Goal: Information Seeking & Learning: Learn about a topic

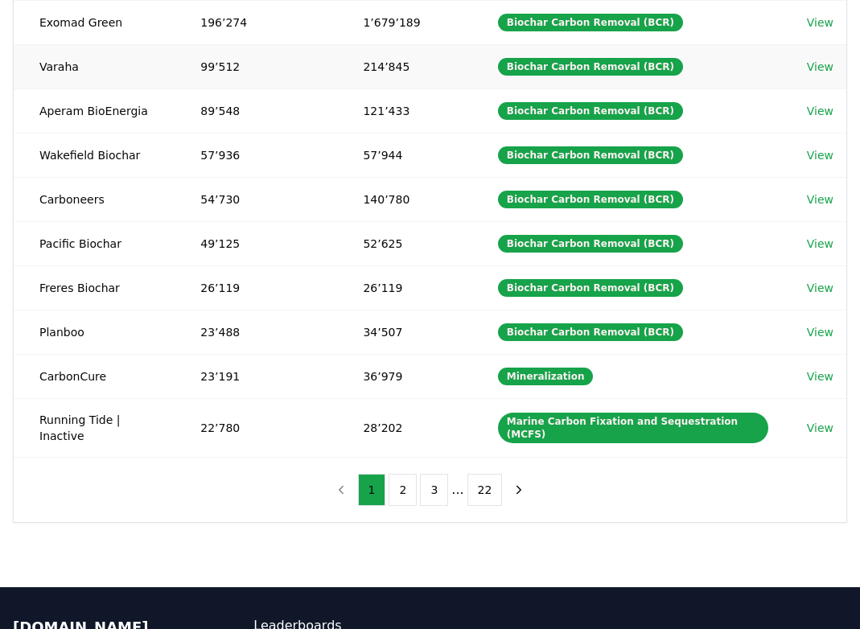
scroll to position [260, 0]
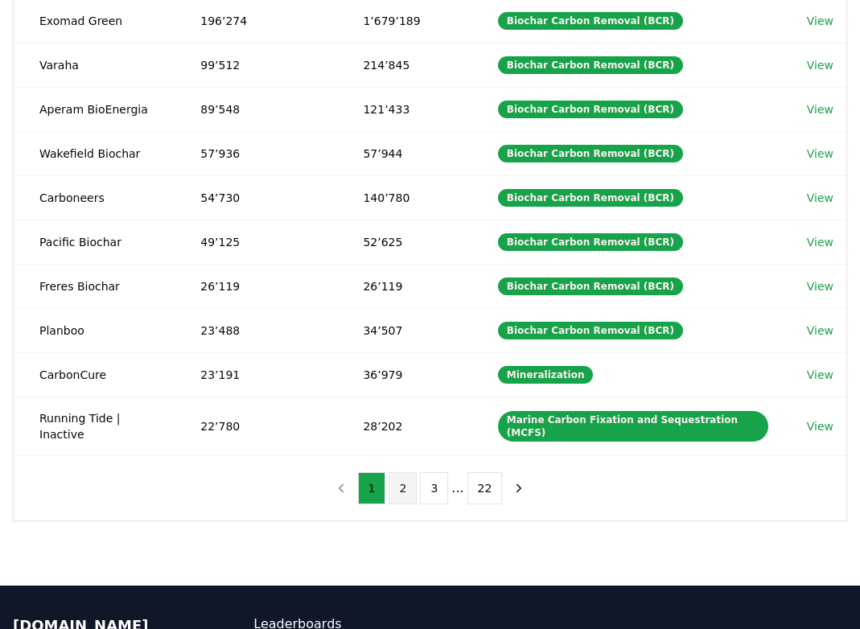
click at [406, 474] on button "2" at bounding box center [403, 488] width 28 height 32
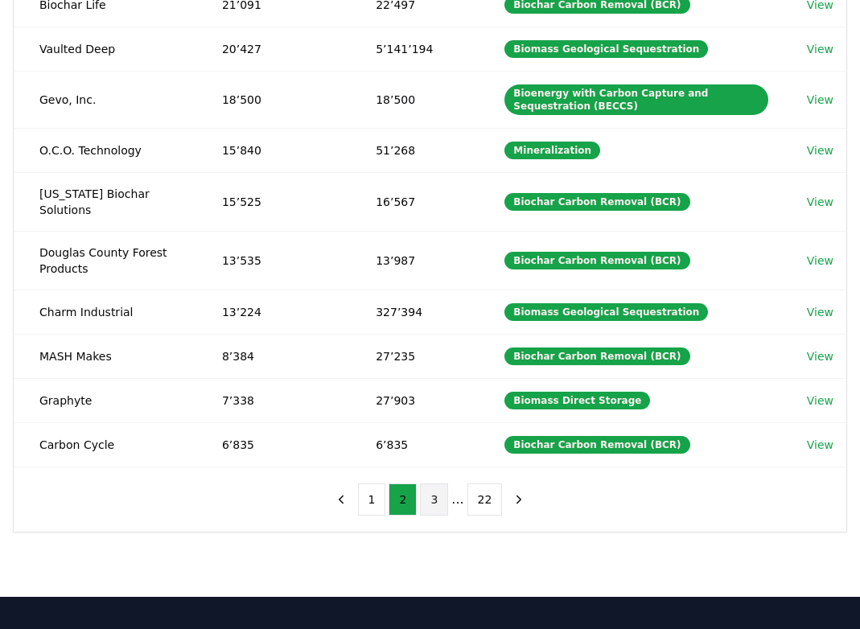
scroll to position [280, 0]
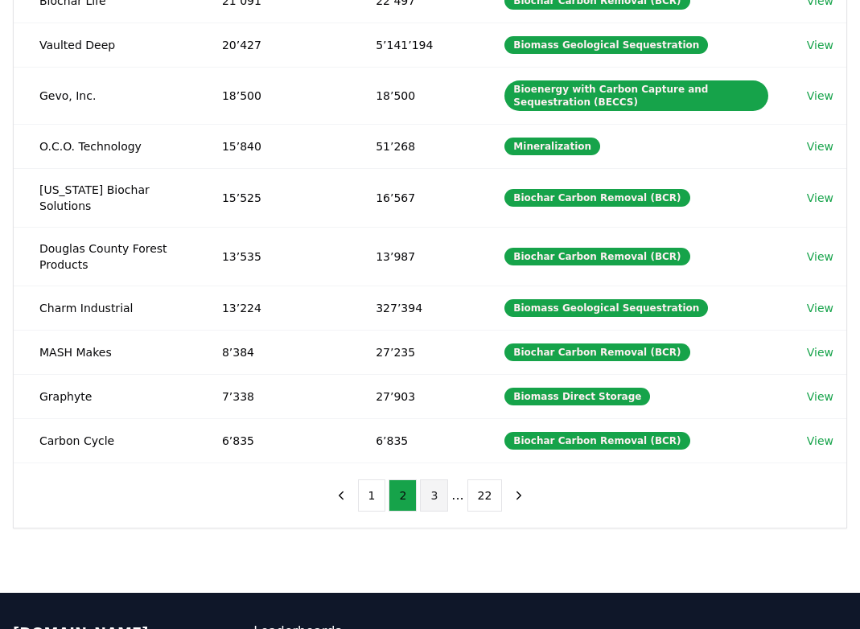
click at [437, 480] on button "3" at bounding box center [434, 496] width 28 height 32
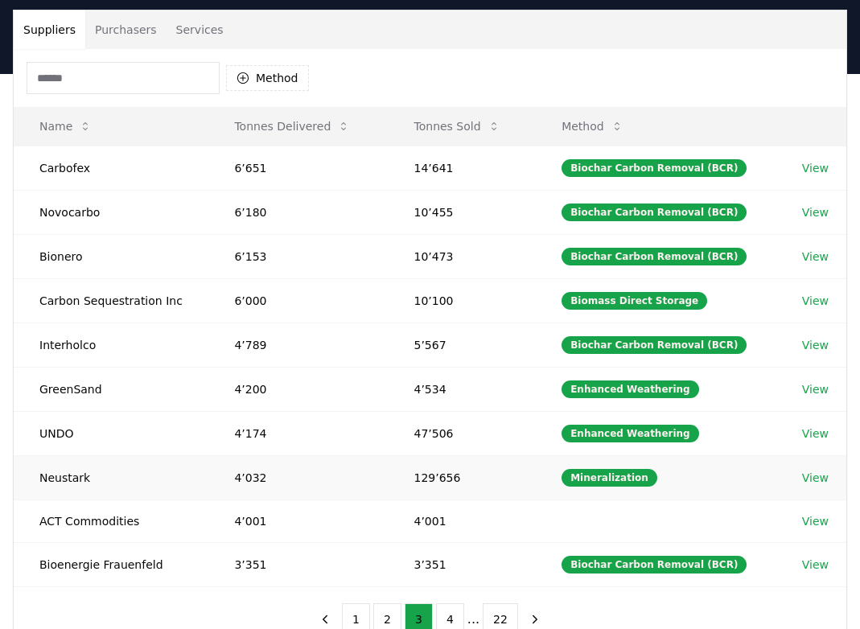
scroll to position [106, 0]
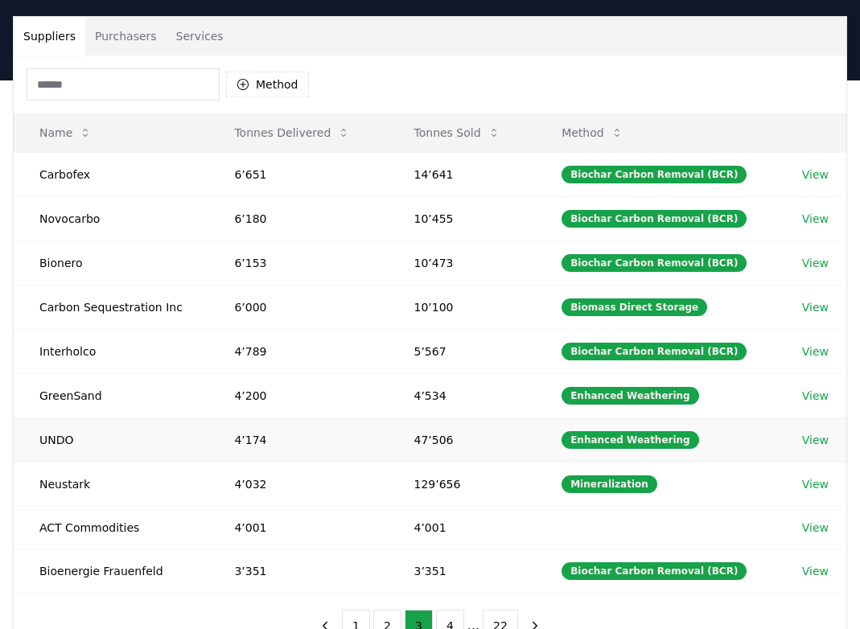
click at [816, 441] on link "View" at bounding box center [815, 440] width 27 height 16
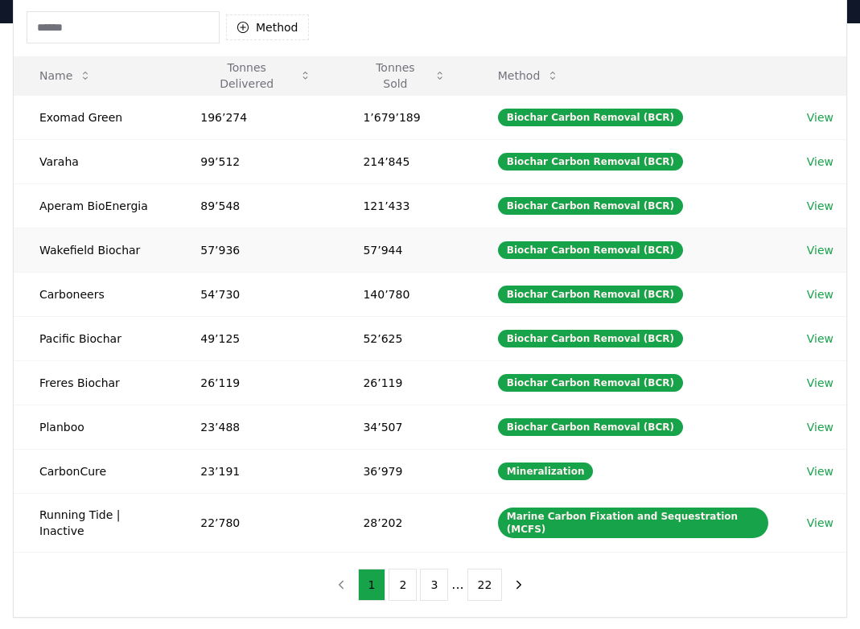
scroll to position [169, 0]
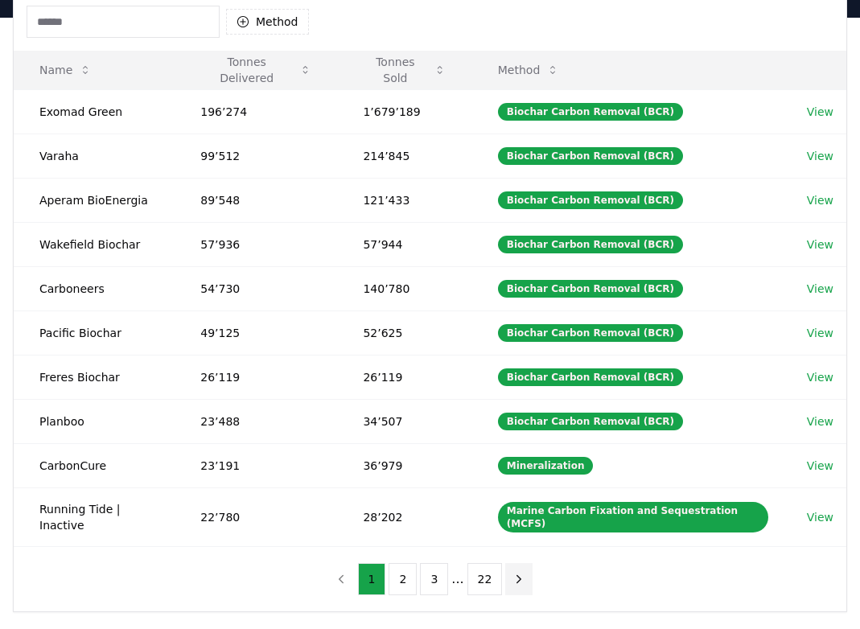
click at [517, 575] on icon "next page" at bounding box center [519, 578] width 4 height 7
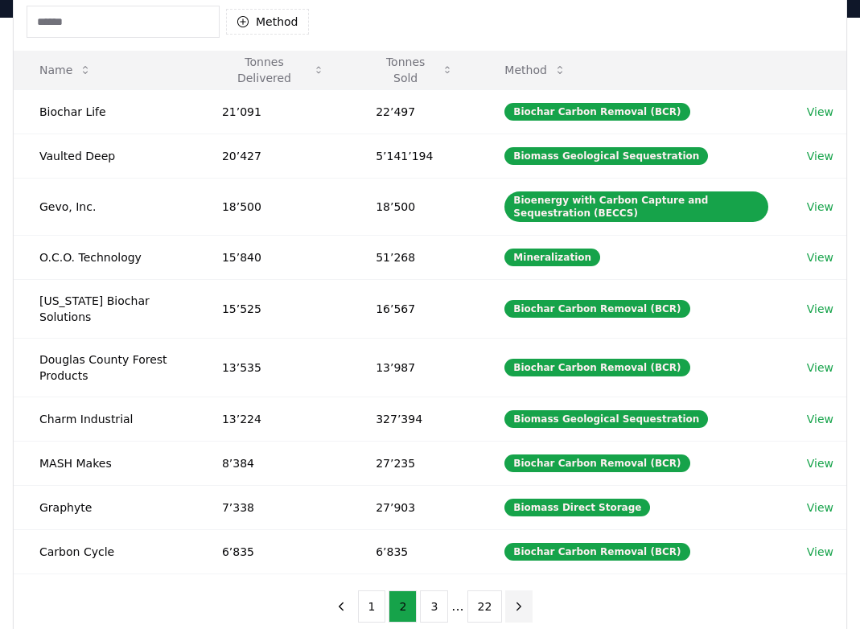
click at [517, 574] on div "1 2 3 ... 22" at bounding box center [430, 606] width 238 height 64
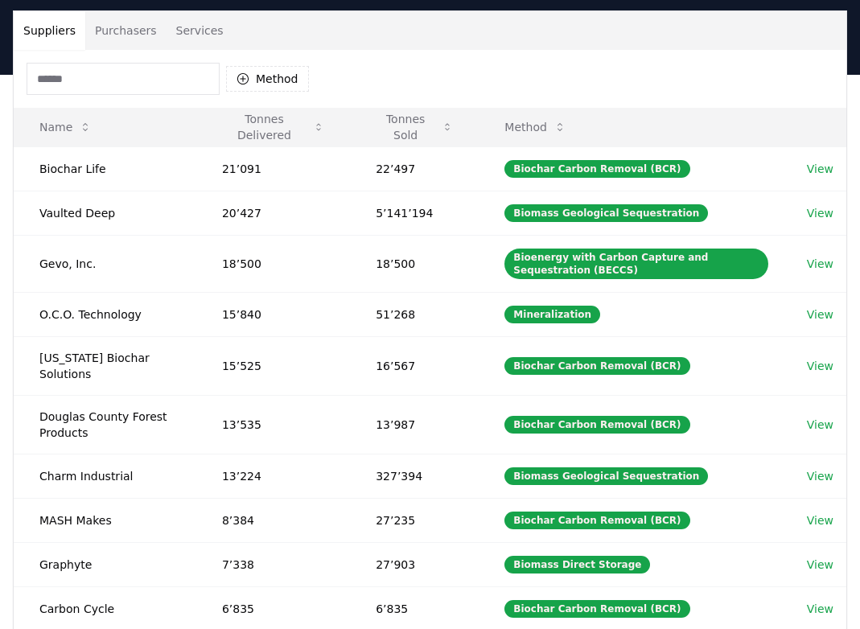
scroll to position [80, 0]
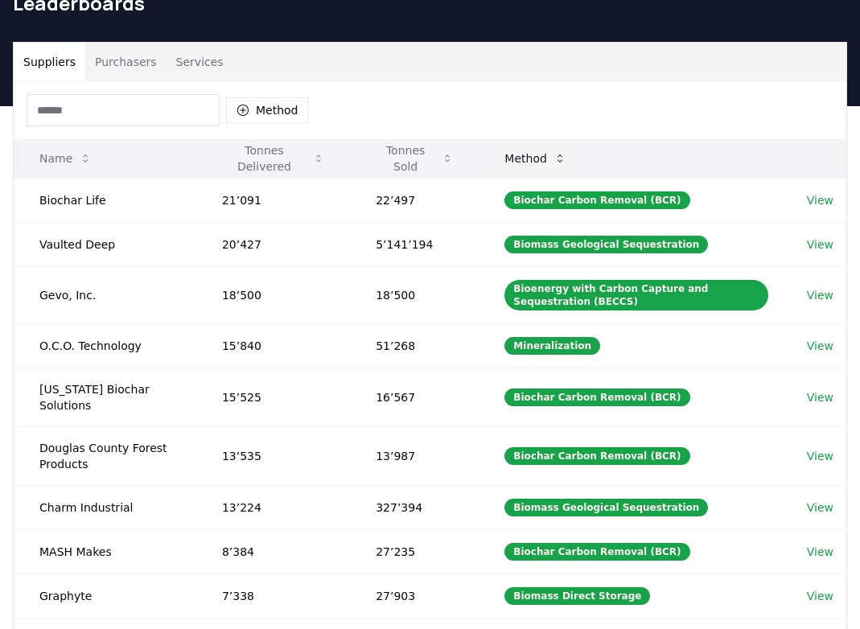
click at [564, 160] on icon at bounding box center [560, 158] width 13 height 13
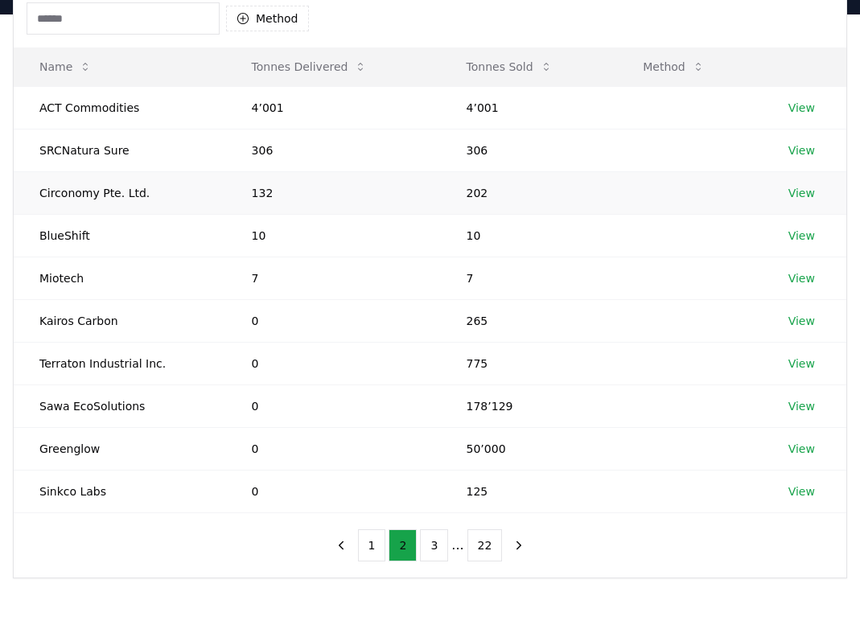
scroll to position [167, 0]
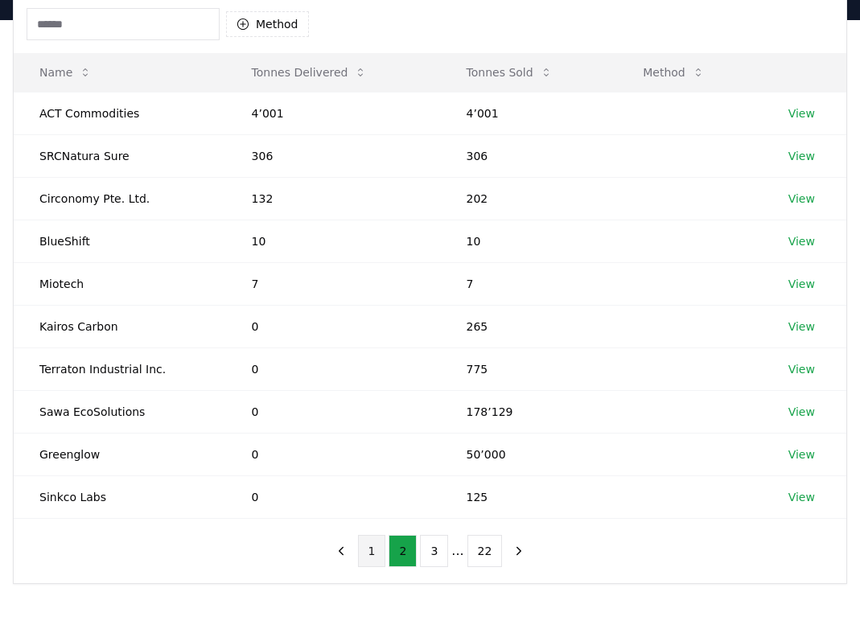
click at [373, 551] on button "1" at bounding box center [372, 551] width 28 height 32
click at [695, 73] on icon at bounding box center [698, 72] width 13 height 13
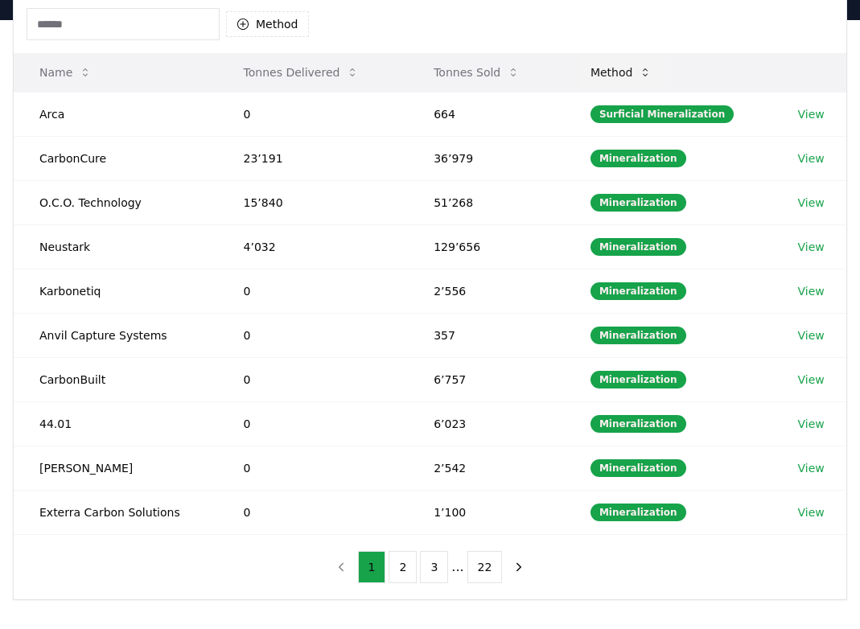
click at [647, 76] on icon at bounding box center [645, 72] width 13 height 13
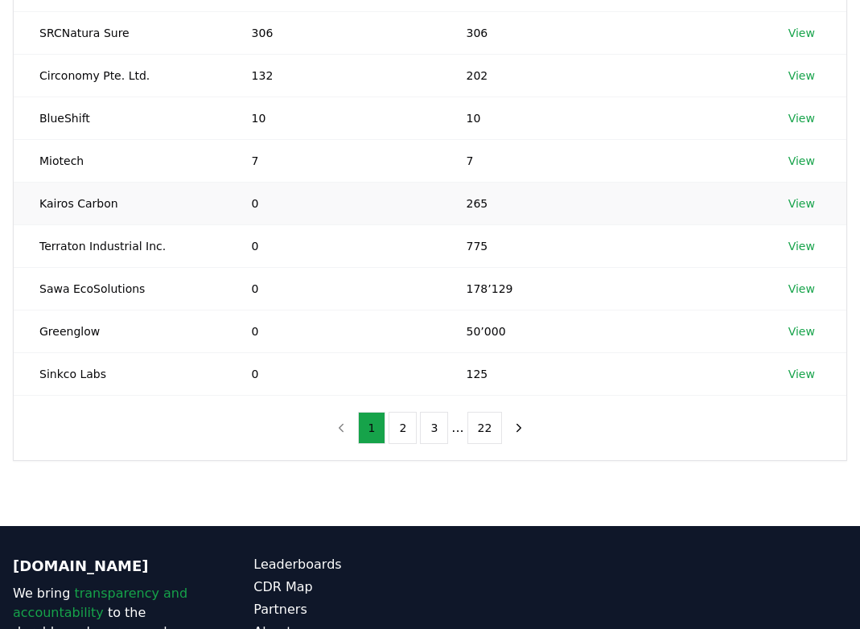
scroll to position [251, 0]
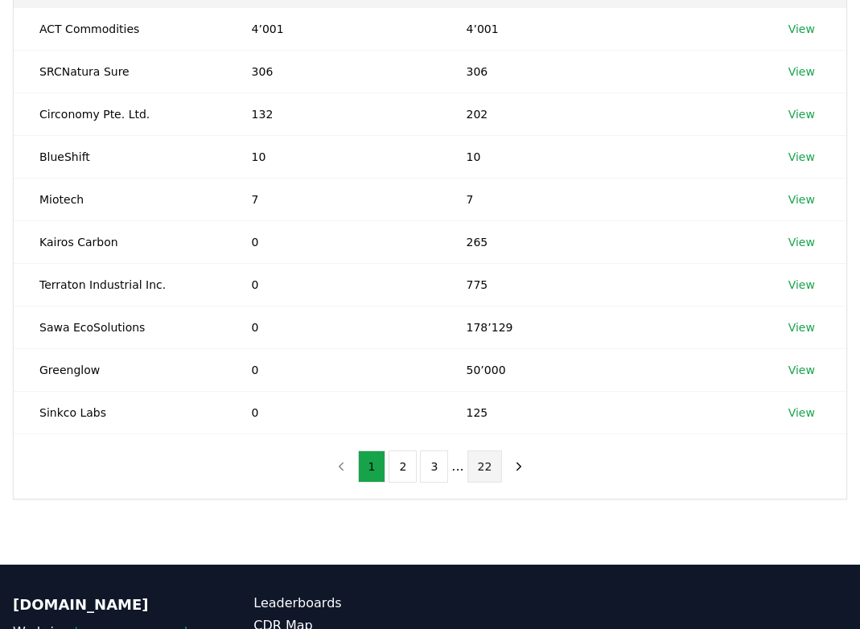
click at [487, 469] on button "22" at bounding box center [484, 467] width 35 height 32
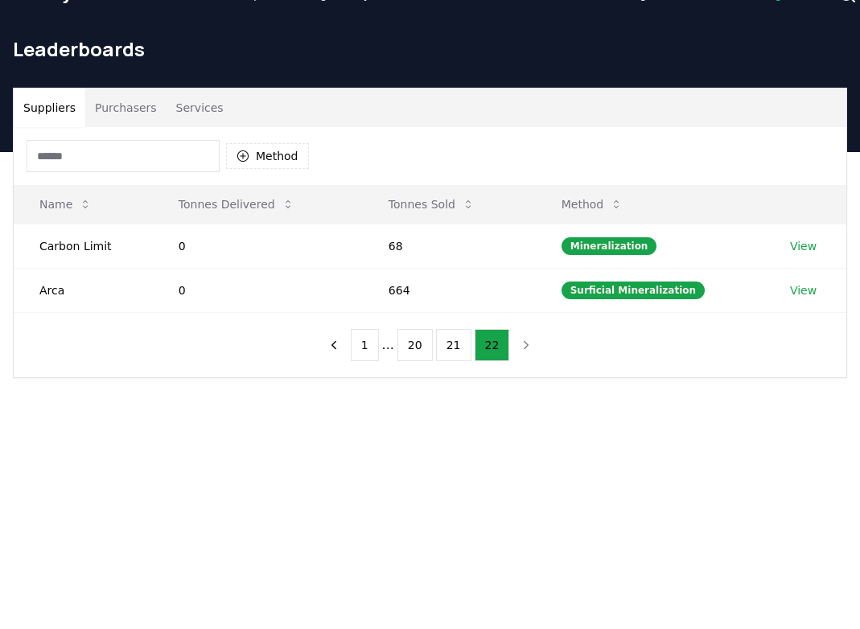
scroll to position [0, 0]
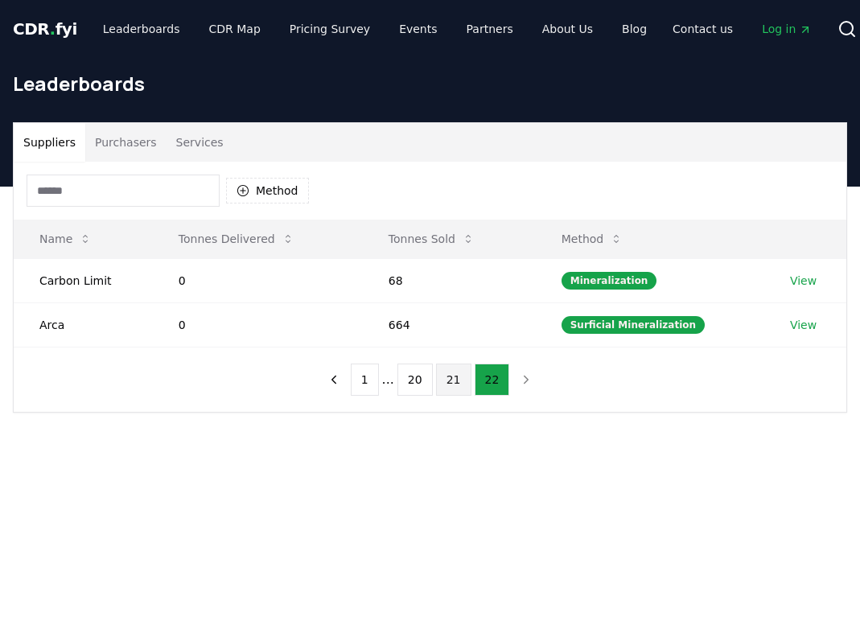
click at [458, 381] on button "21" at bounding box center [453, 380] width 35 height 32
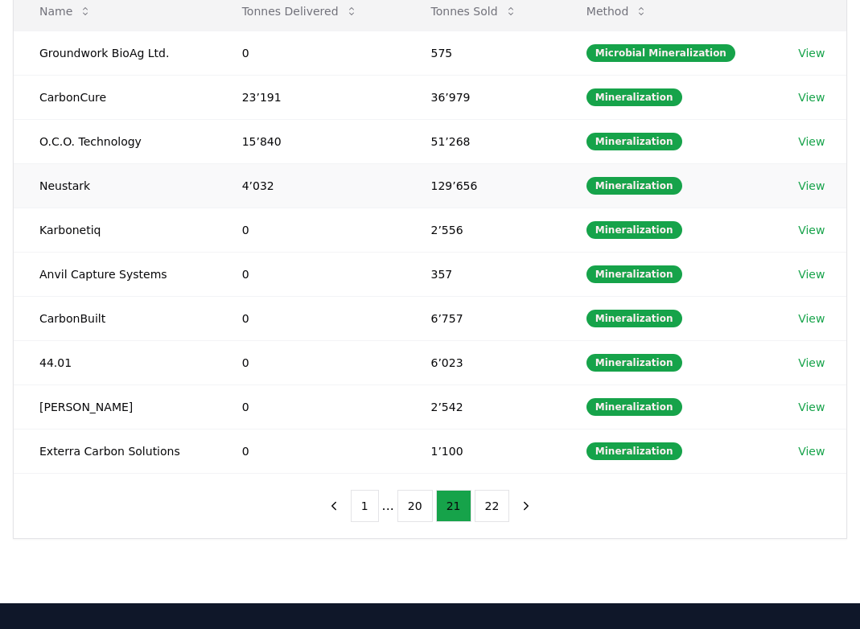
scroll to position [253, 0]
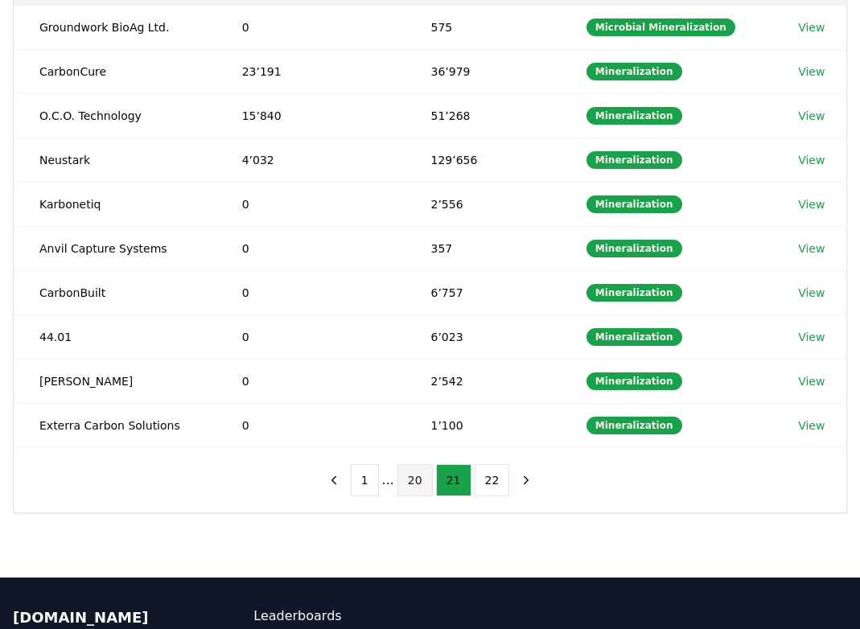
click at [420, 478] on button "20" at bounding box center [414, 480] width 35 height 32
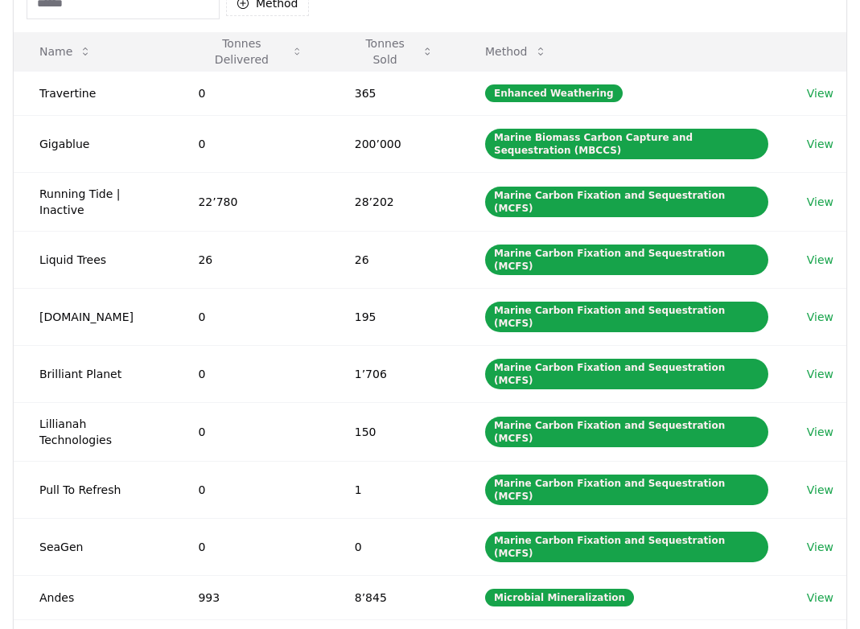
scroll to position [173, 0]
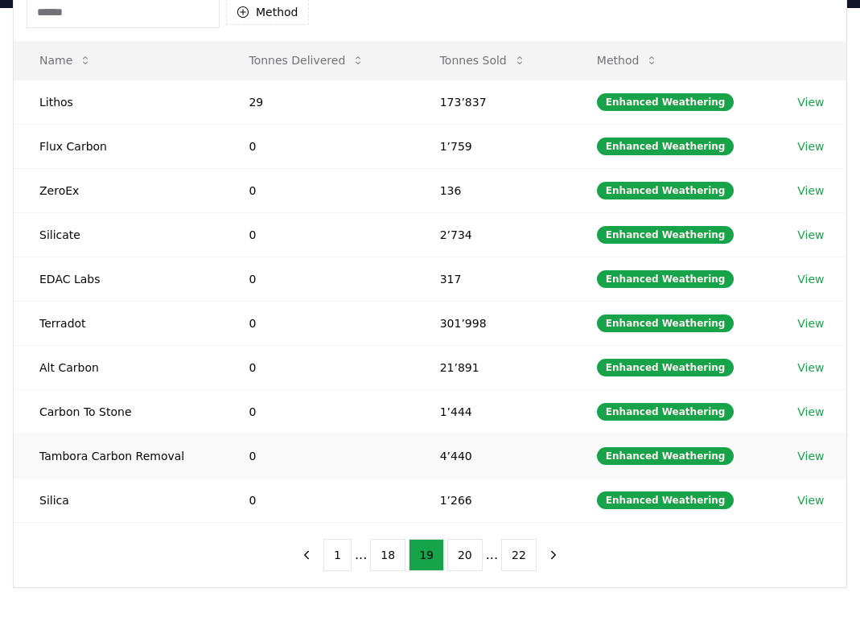
scroll to position [194, 0]
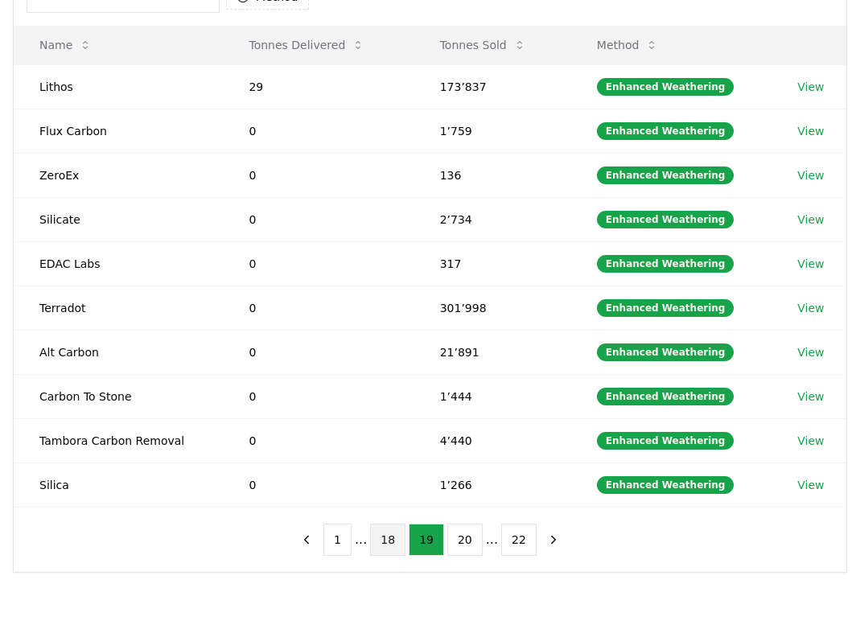
click at [393, 540] on button "18" at bounding box center [387, 540] width 35 height 32
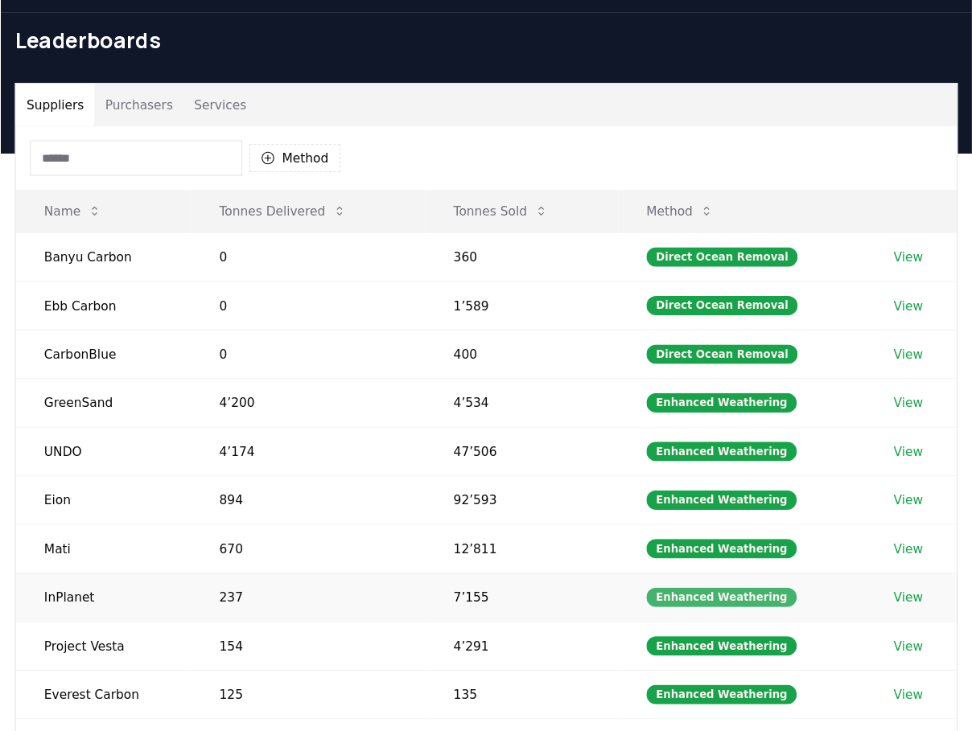
scroll to position [6, 0]
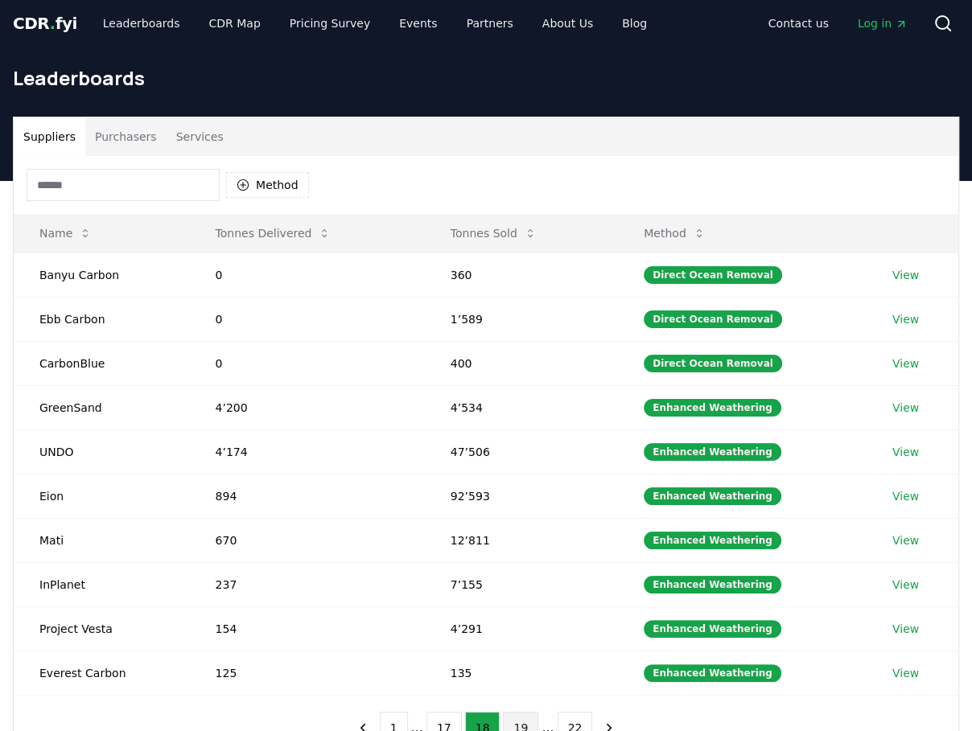
click at [520, 628] on button "19" at bounding box center [520, 728] width 35 height 32
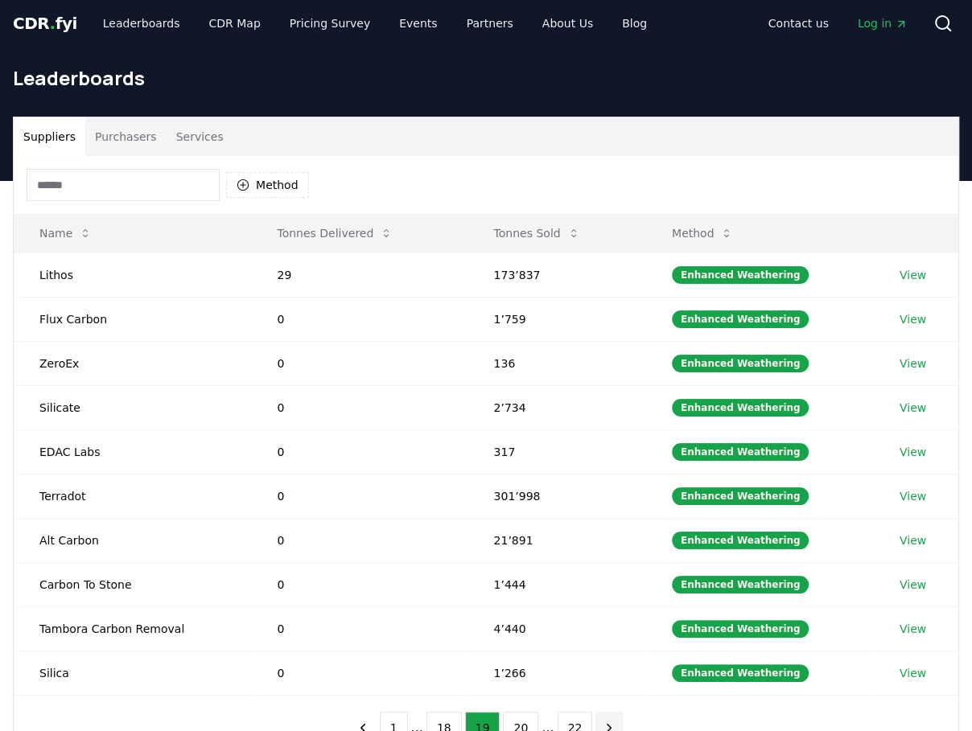
click at [603, 628] on icon "next page" at bounding box center [609, 728] width 14 height 14
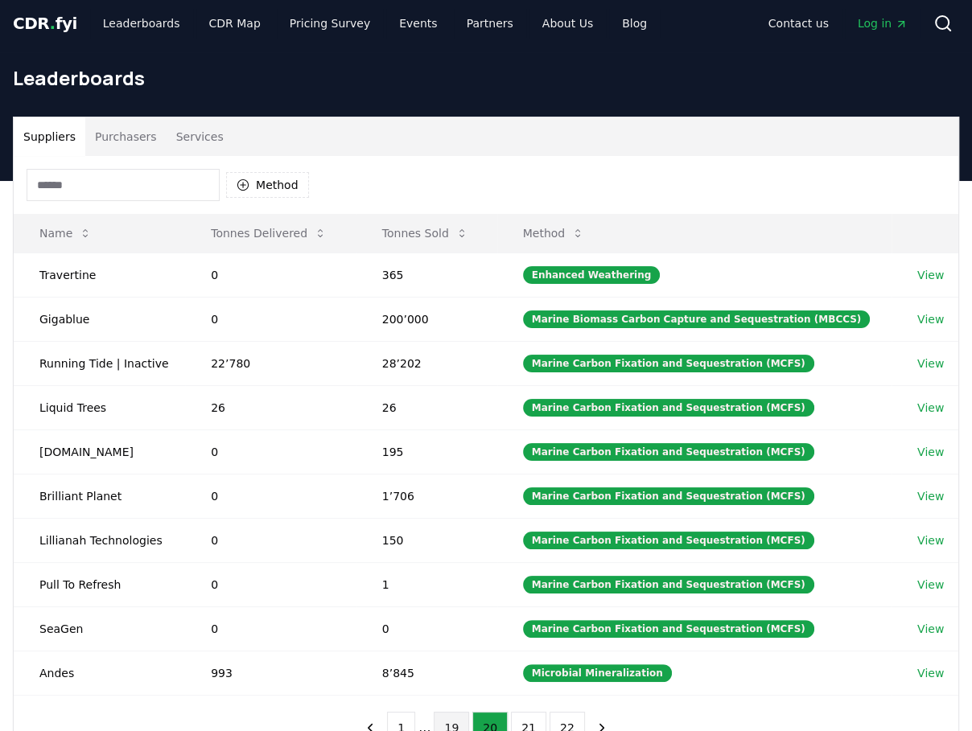
click at [455, 628] on button "19" at bounding box center [451, 728] width 35 height 32
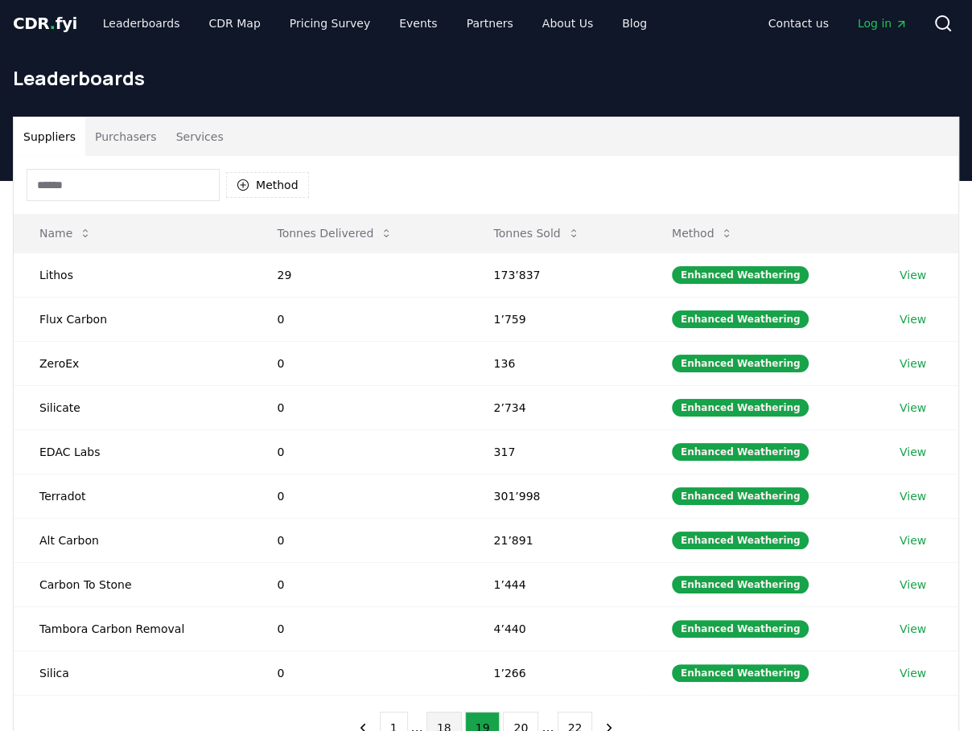
click at [447, 628] on button "18" at bounding box center [443, 728] width 35 height 32
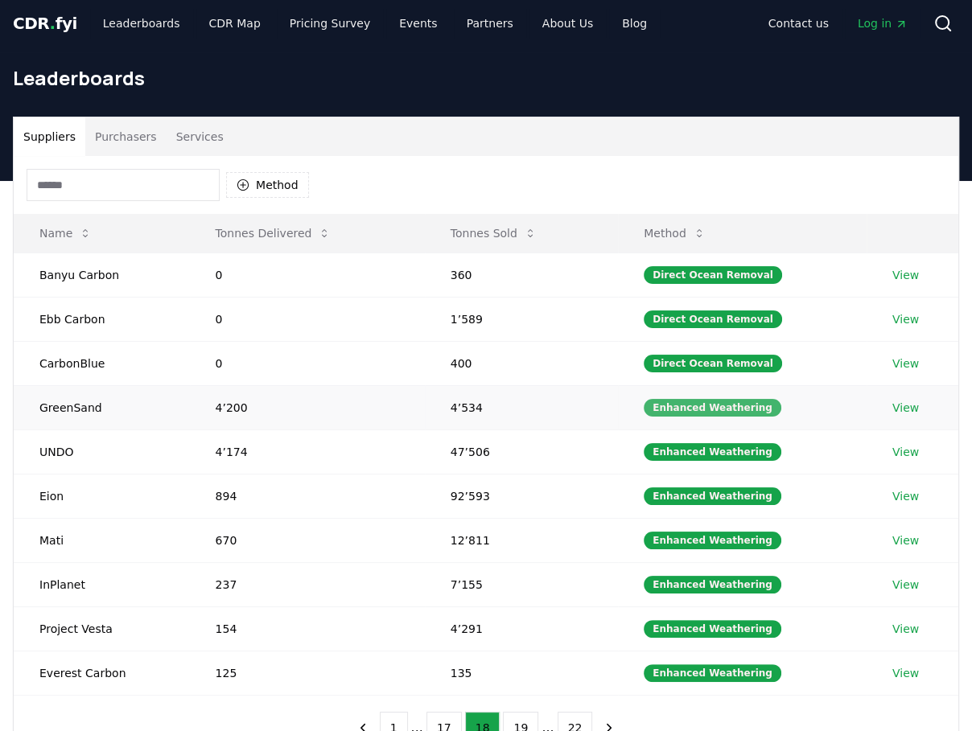
click at [700, 406] on div "Enhanced Weathering" at bounding box center [713, 408] width 138 height 18
click at [859, 406] on link "View" at bounding box center [905, 408] width 27 height 16
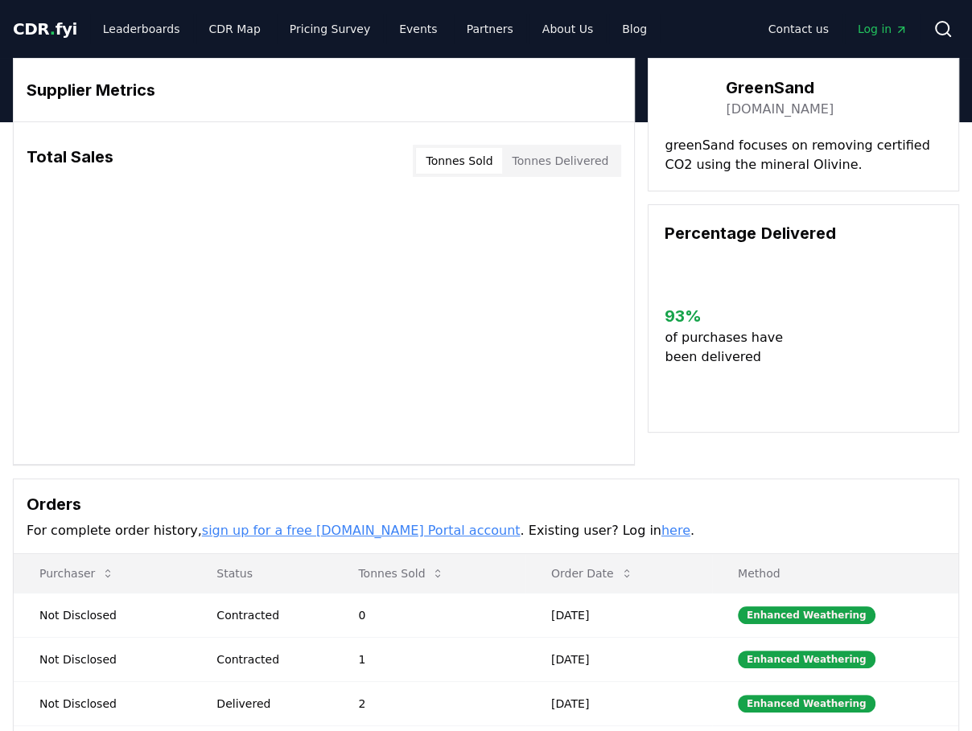
click at [562, 164] on body "CDR . fyi Leaderboards CDR Map Pricing Survey Events Partners About Us Blog Con…" at bounding box center [486, 569] width 972 height 1138
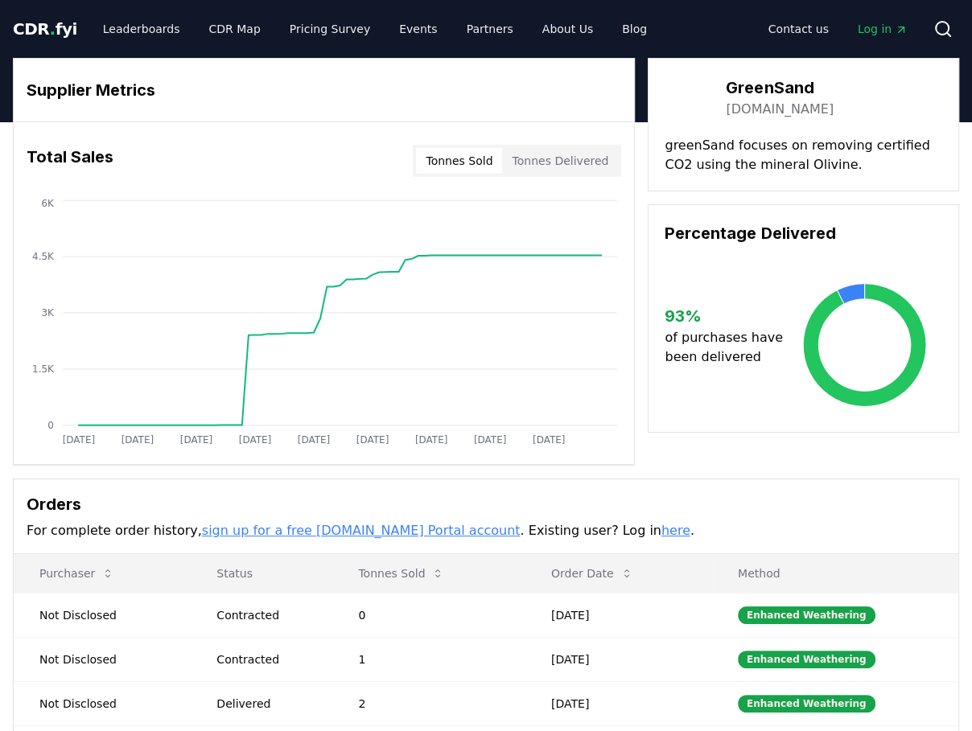
click at [479, 163] on button "Tonnes Sold" at bounding box center [459, 161] width 86 height 26
click at [550, 161] on button "Tonnes Delivered" at bounding box center [560, 161] width 116 height 26
click at [477, 163] on button "Tonnes Sold" at bounding box center [459, 161] width 86 height 26
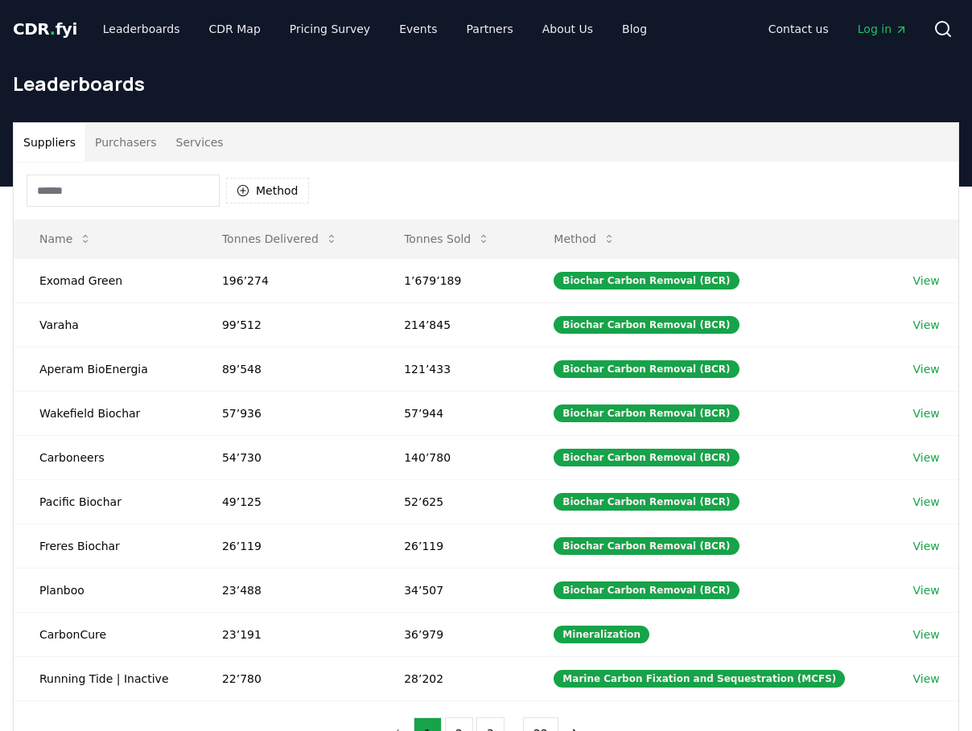
scroll to position [6, 0]
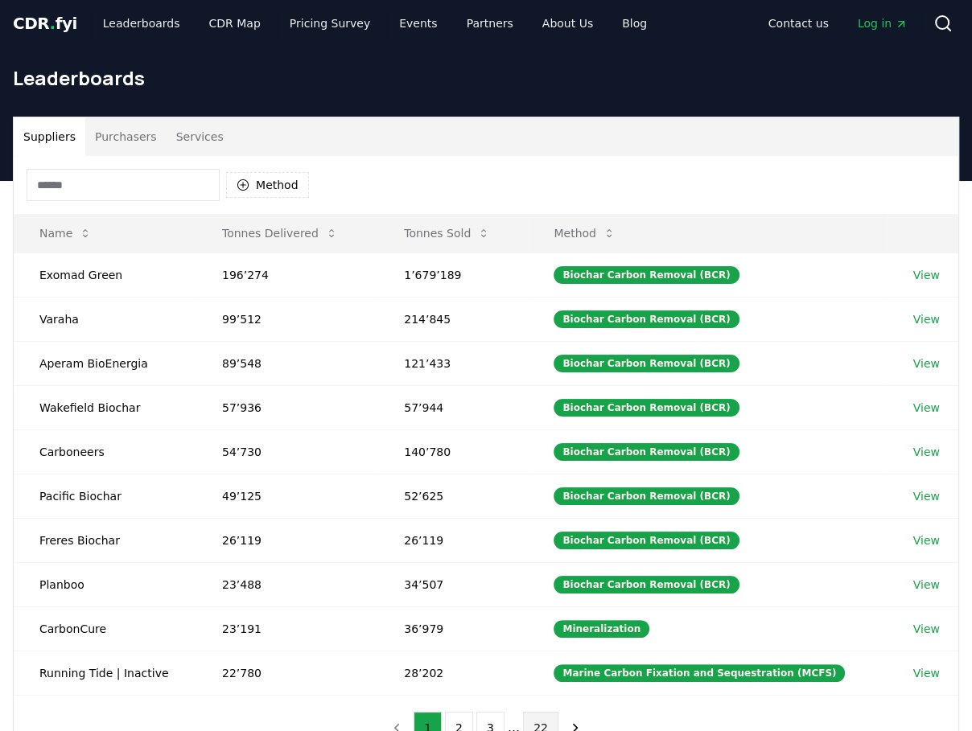
click at [537, 716] on button "22" at bounding box center [540, 728] width 35 height 32
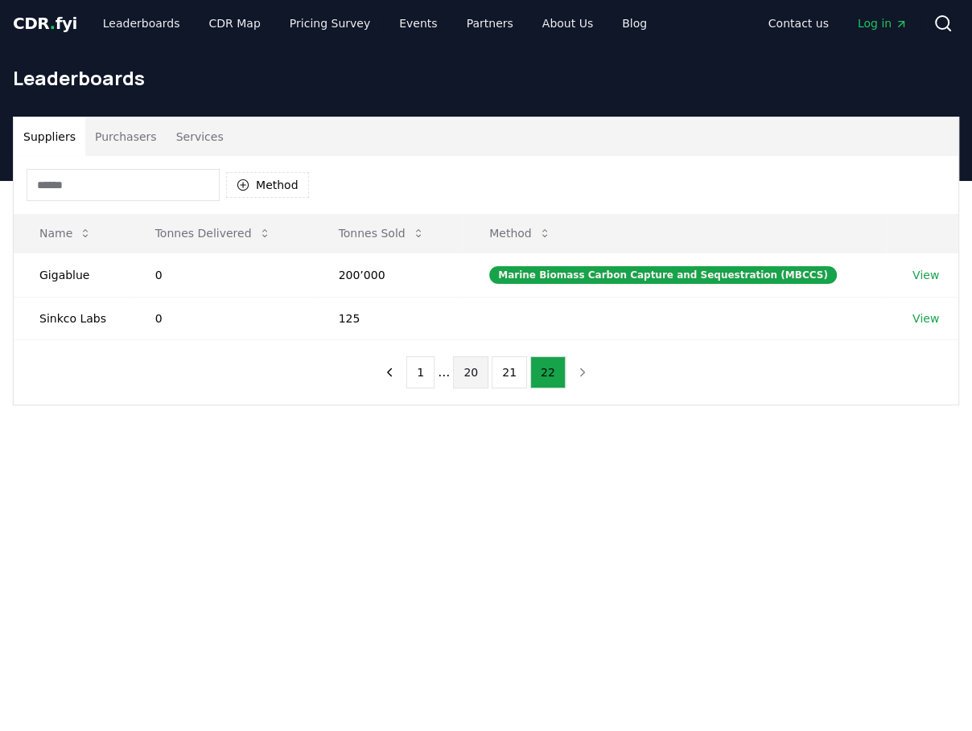
click at [472, 369] on button "20" at bounding box center [470, 372] width 35 height 32
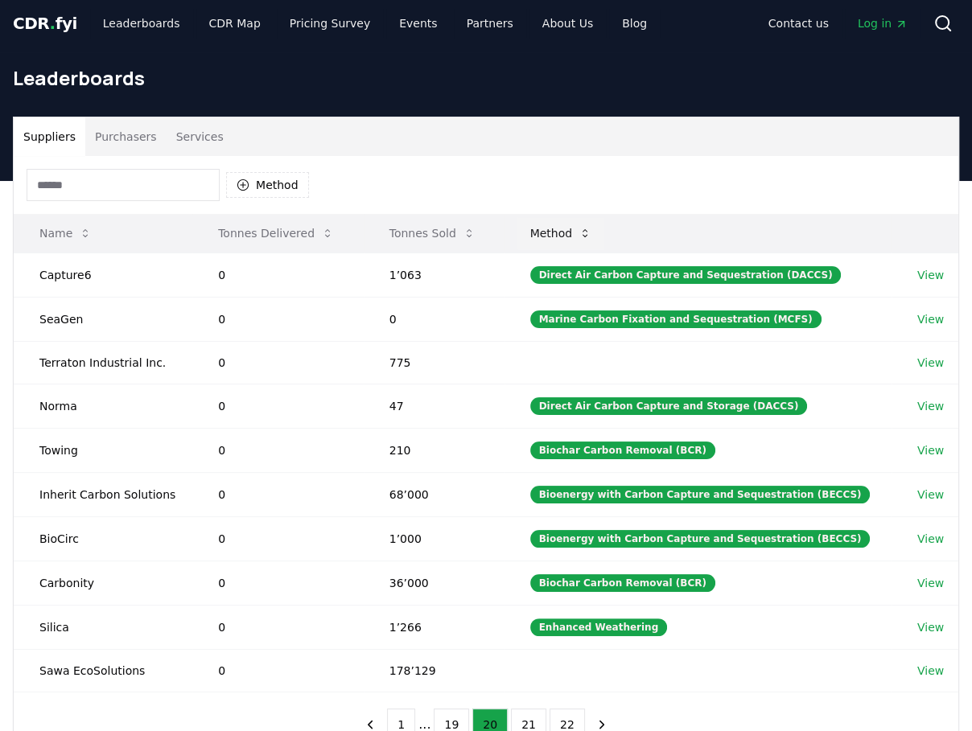
click at [591, 232] on icon at bounding box center [585, 233] width 13 height 13
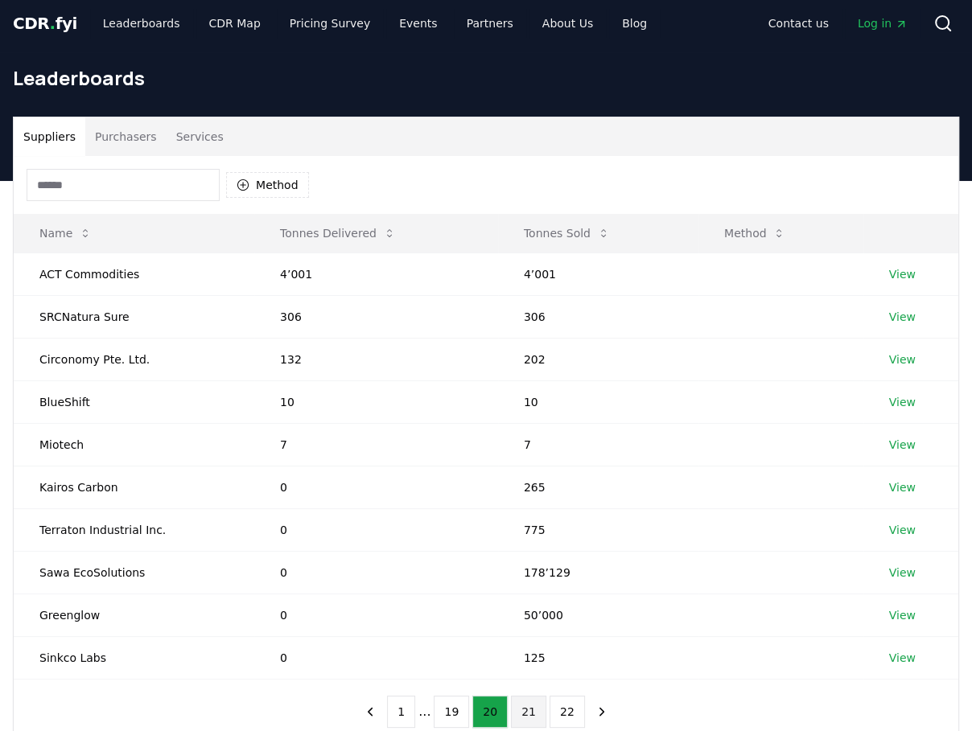
click at [525, 708] on button "21" at bounding box center [528, 712] width 35 height 32
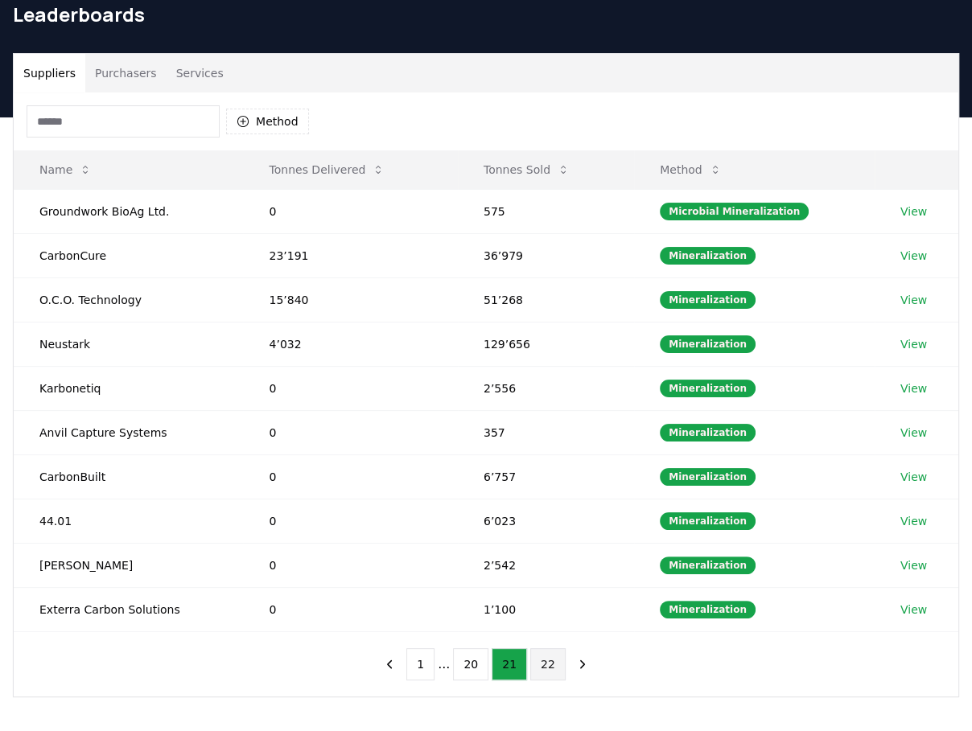
scroll to position [88, 0]
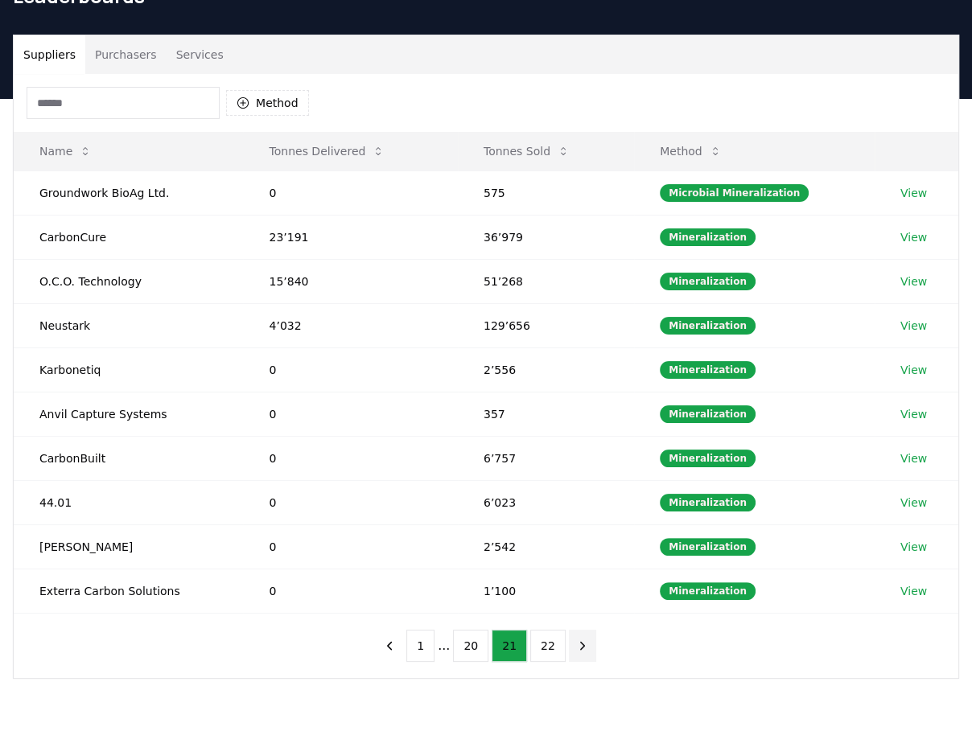
click at [576, 639] on icon "next page" at bounding box center [582, 646] width 14 height 14
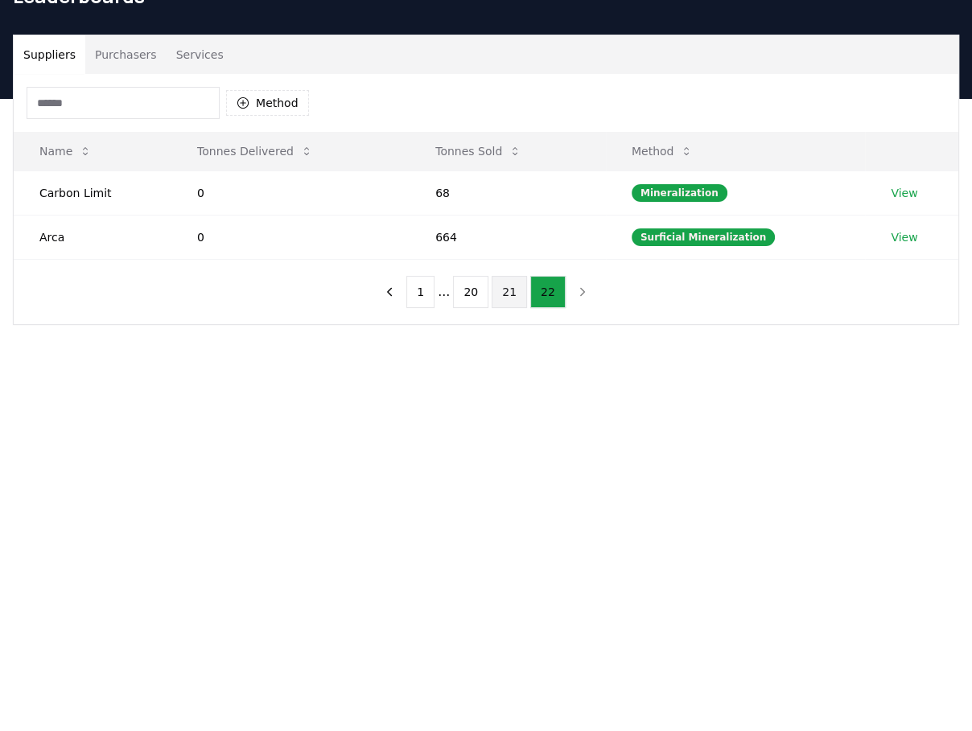
click at [513, 286] on button "21" at bounding box center [509, 292] width 35 height 32
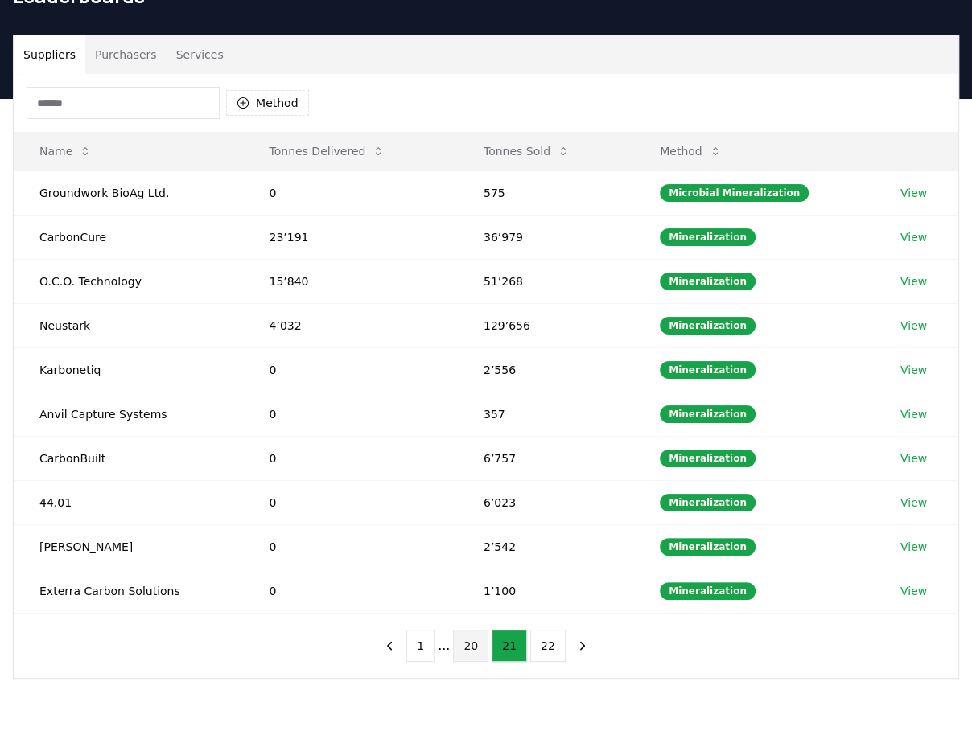
click at [477, 636] on button "20" at bounding box center [470, 646] width 35 height 32
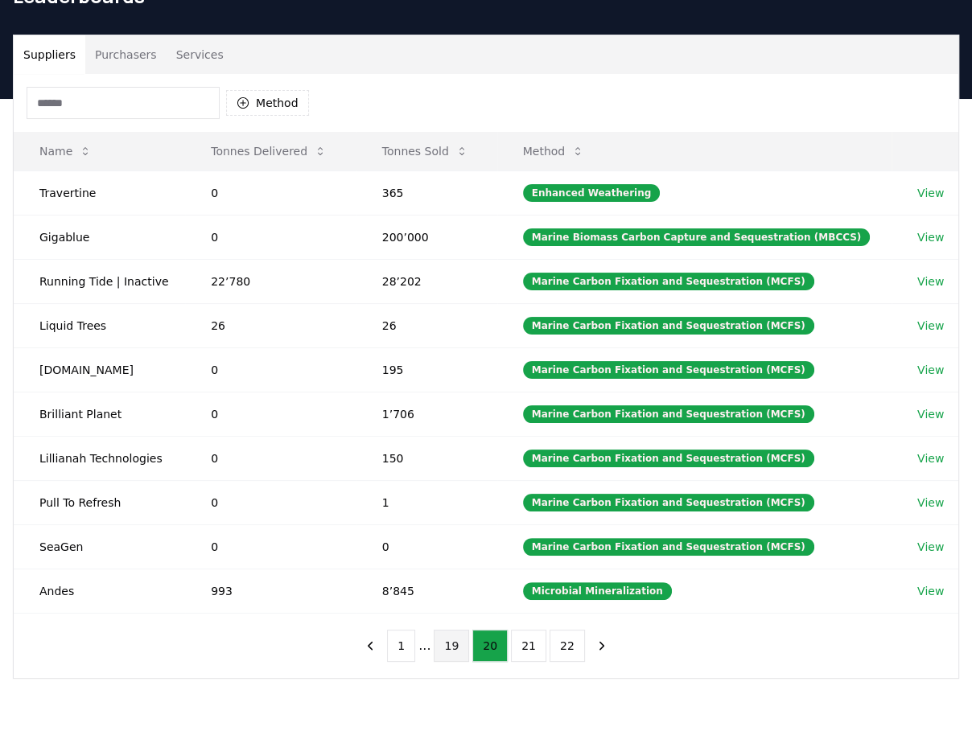
click at [448, 636] on button "19" at bounding box center [451, 646] width 35 height 32
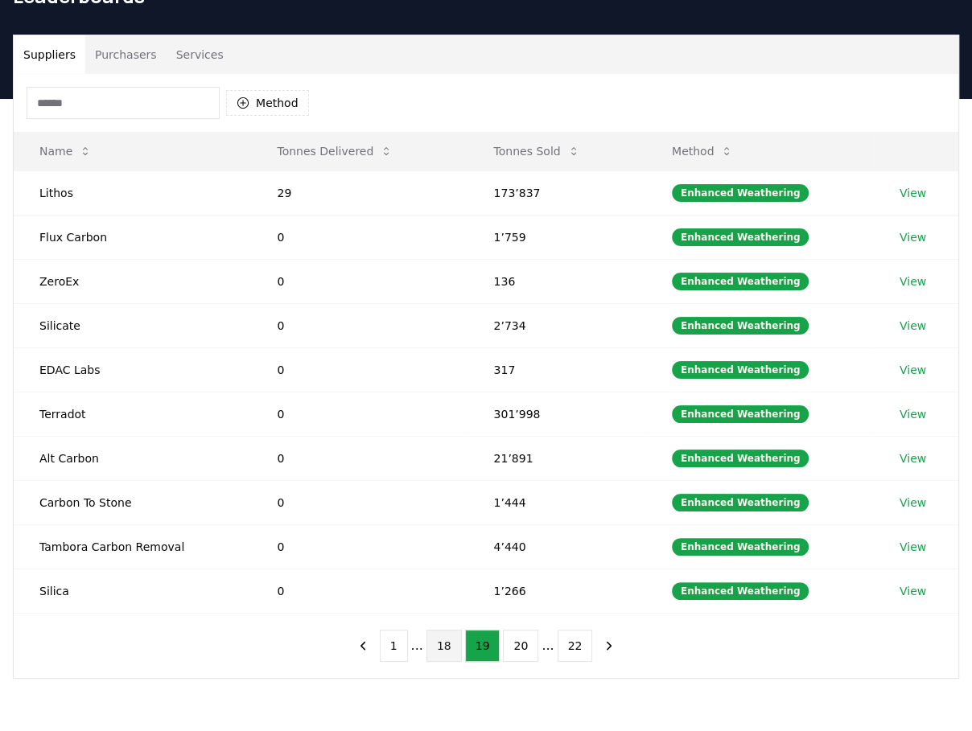
click at [445, 637] on button "18" at bounding box center [443, 646] width 35 height 32
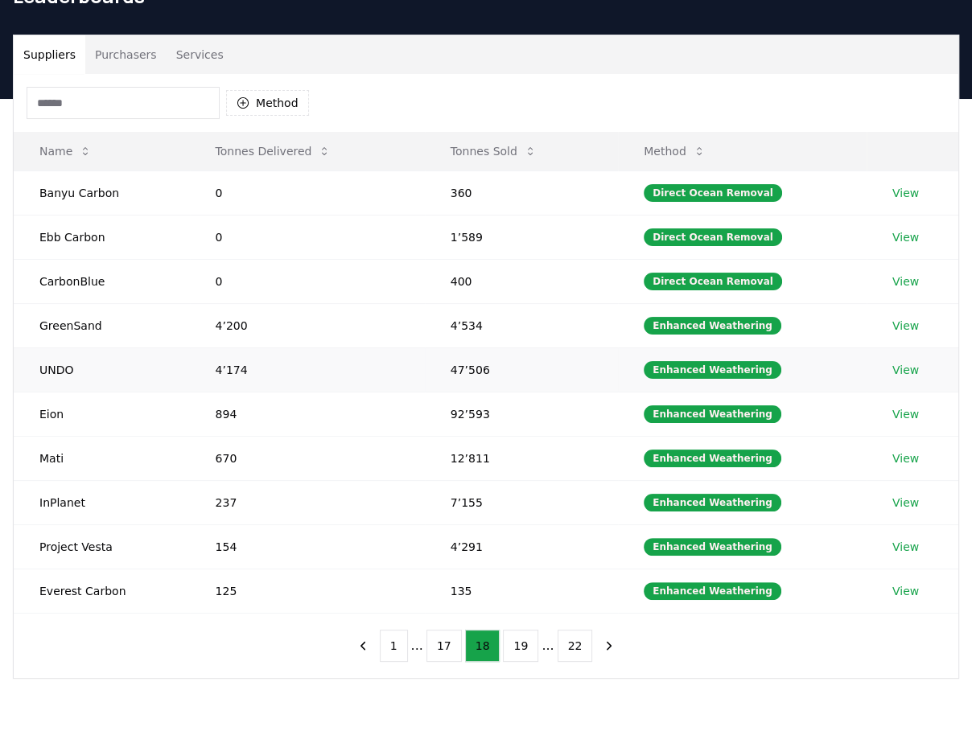
click at [904, 364] on link "View" at bounding box center [905, 370] width 27 height 16
